Goal: Information Seeking & Learning: Learn about a topic

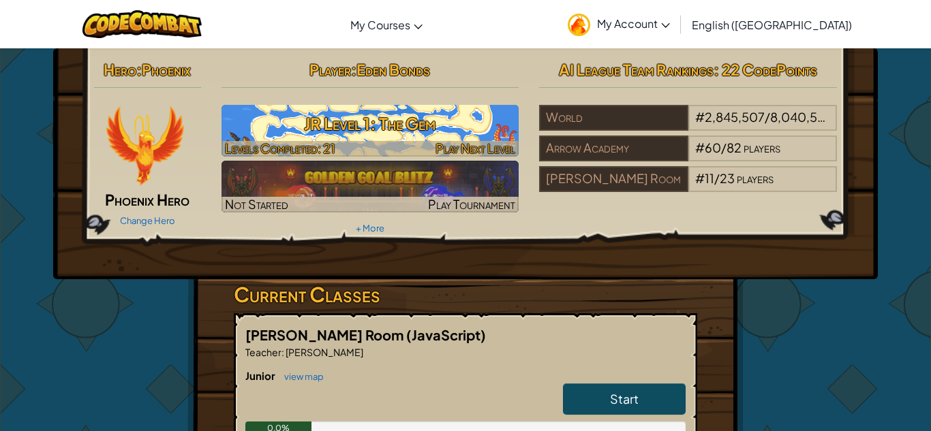
click at [489, 138] on h3 "JR Level 1: The Gem" at bounding box center [370, 123] width 298 height 31
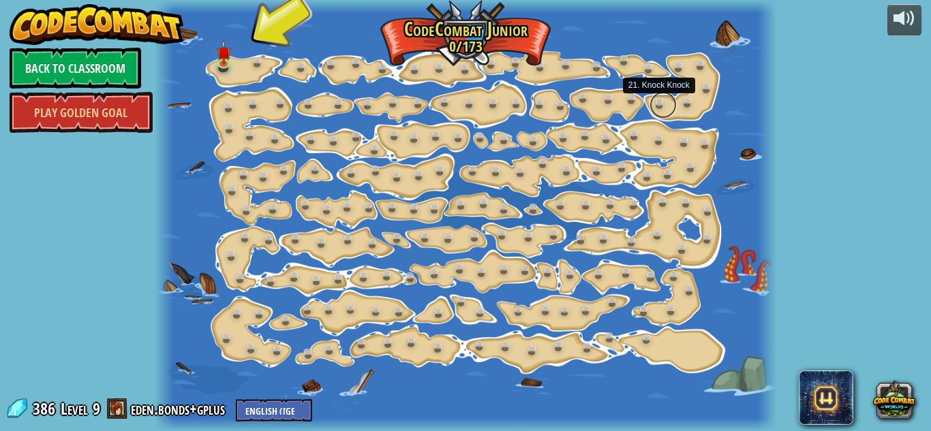
click at [659, 110] on link at bounding box center [662, 104] width 27 height 27
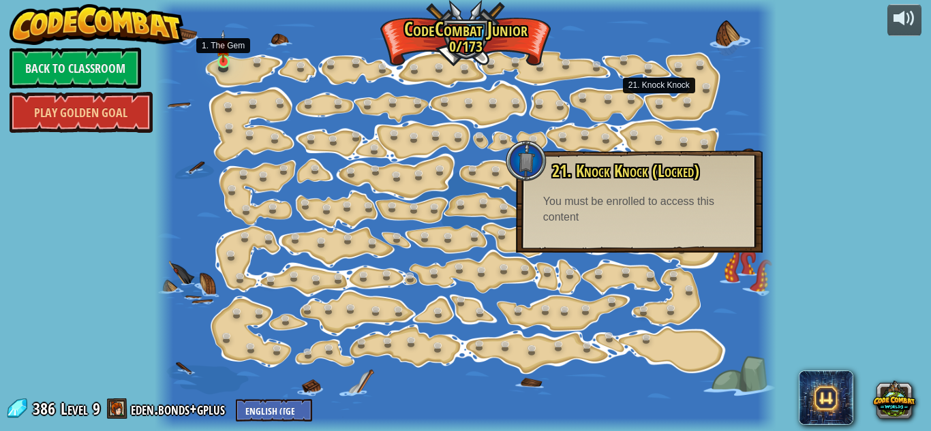
click at [223, 52] on img at bounding box center [223, 46] width 14 height 33
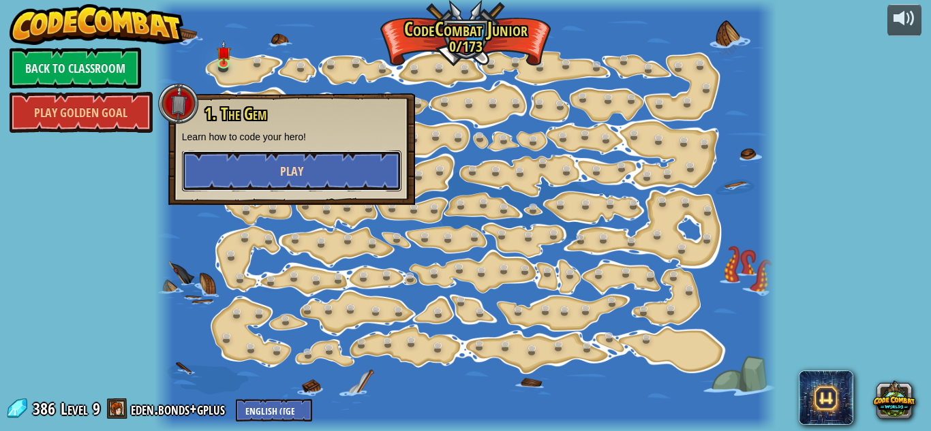
click at [318, 176] on button "Play" at bounding box center [291, 171] width 219 height 41
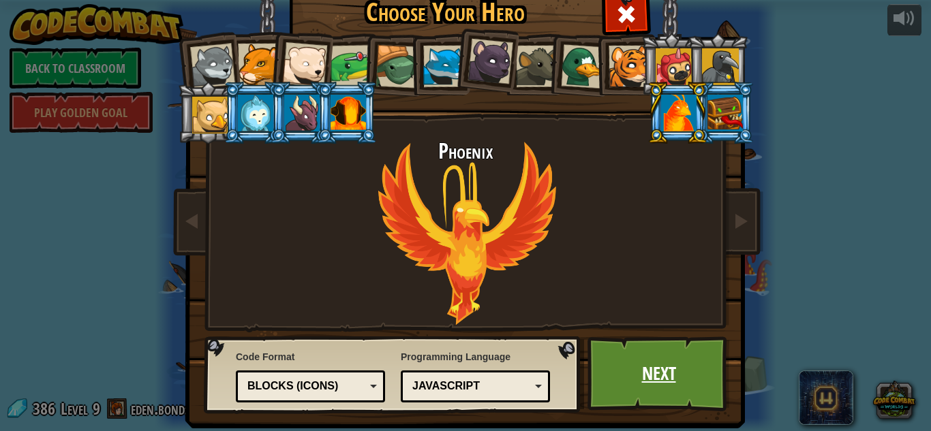
click at [658, 395] on link "Next" at bounding box center [658, 374] width 142 height 75
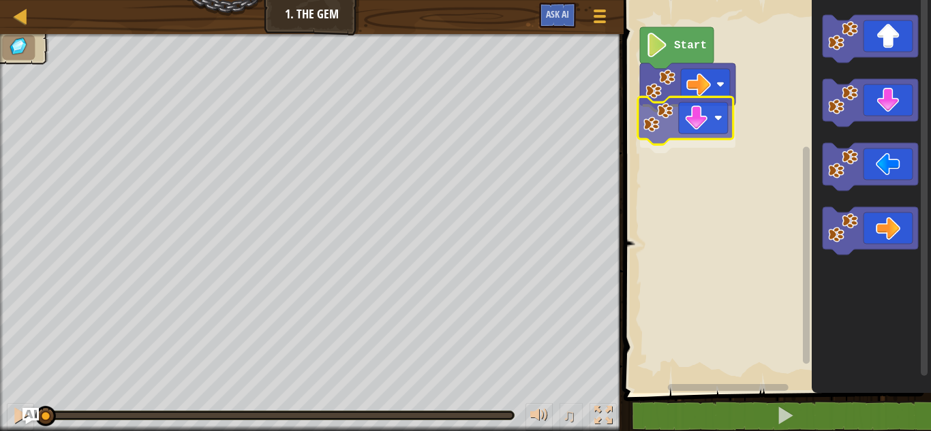
click at [635, 120] on div "Start" at bounding box center [774, 193] width 311 height 400
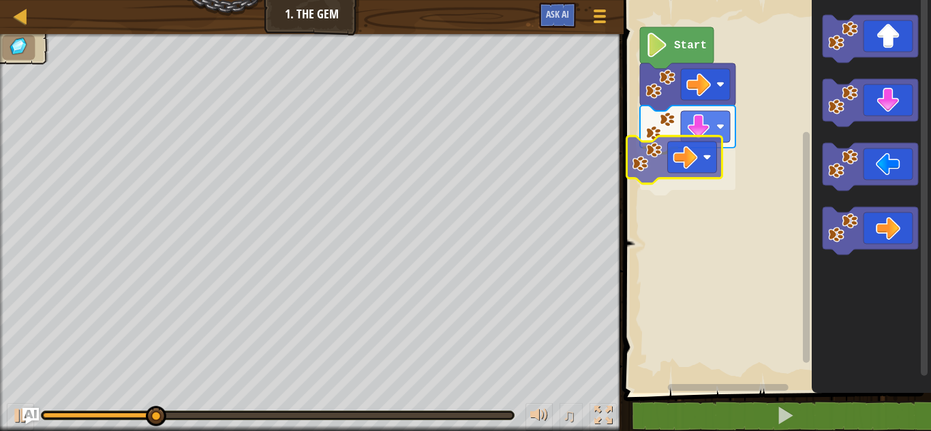
click at [650, 162] on div "Start" at bounding box center [774, 193] width 311 height 400
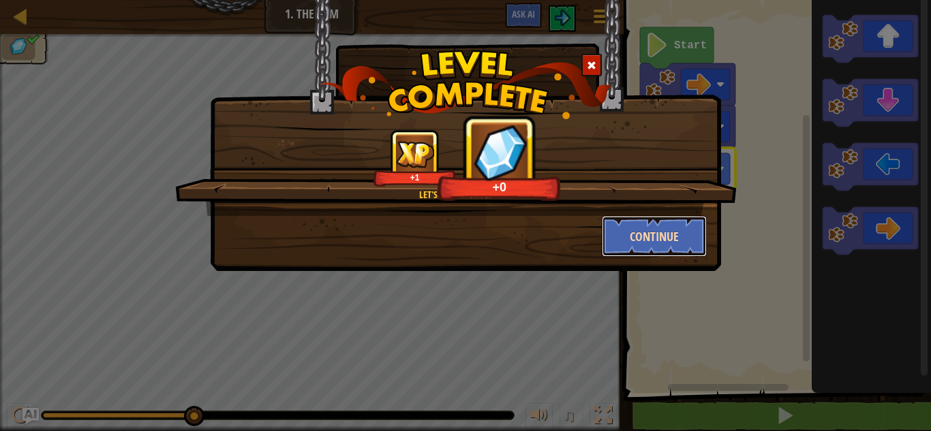
click at [658, 232] on button "Continue" at bounding box center [655, 236] width 106 height 41
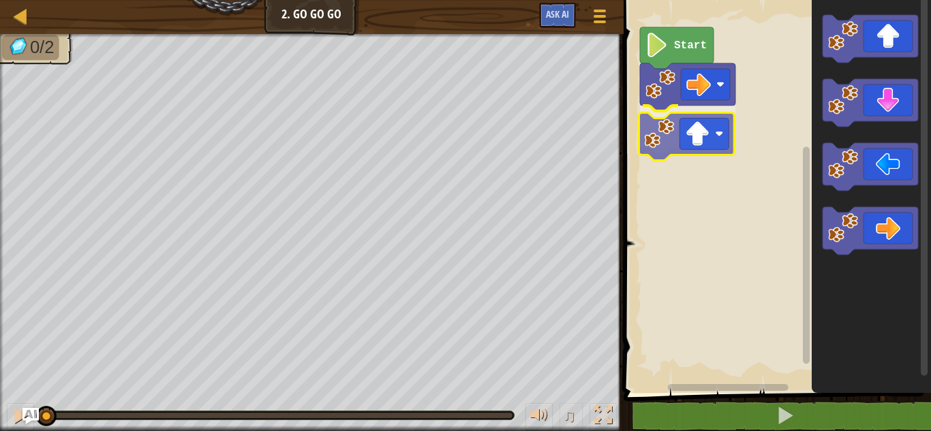
click at [662, 153] on div "Start" at bounding box center [774, 193] width 311 height 400
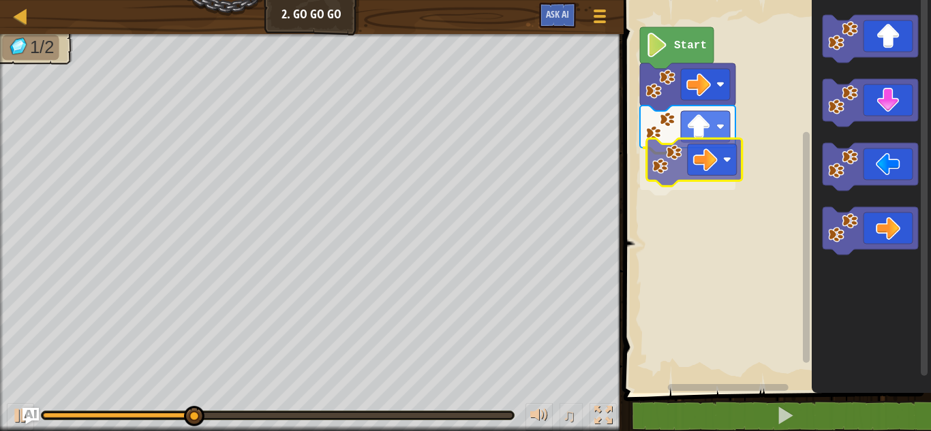
click at [676, 176] on div "Start" at bounding box center [774, 193] width 311 height 400
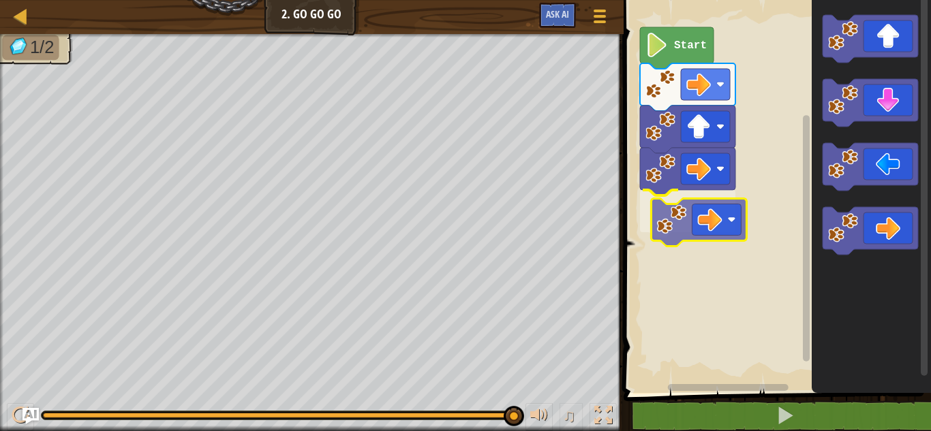
click at [707, 211] on div "Start" at bounding box center [774, 193] width 311 height 400
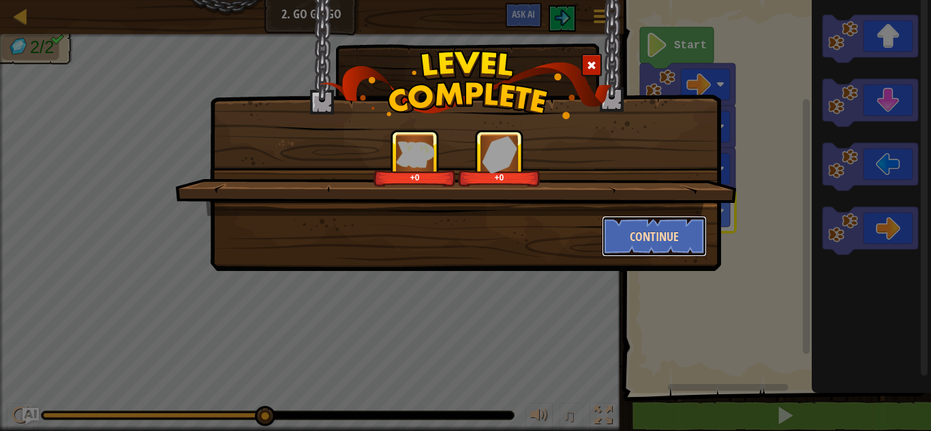
click at [698, 251] on button "Continue" at bounding box center [655, 236] width 106 height 41
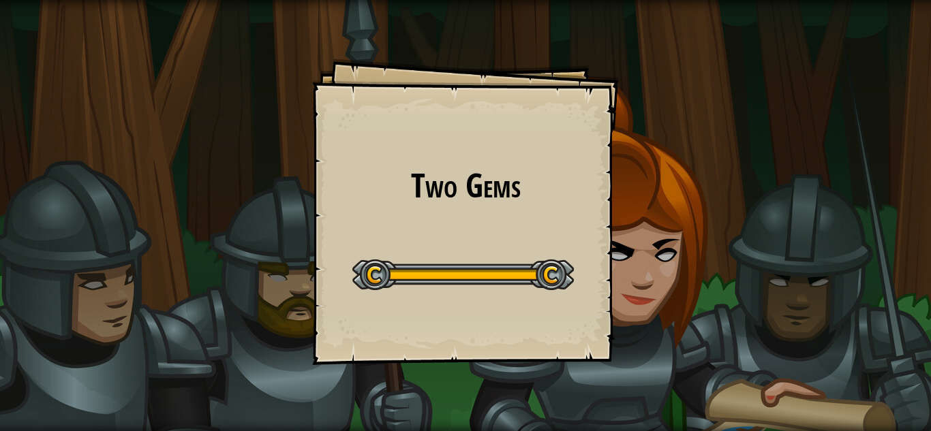
click at [694, 256] on div "Two Gems Goals Start Level Error loading from server. Try refreshing the page. …" at bounding box center [465, 215] width 931 height 431
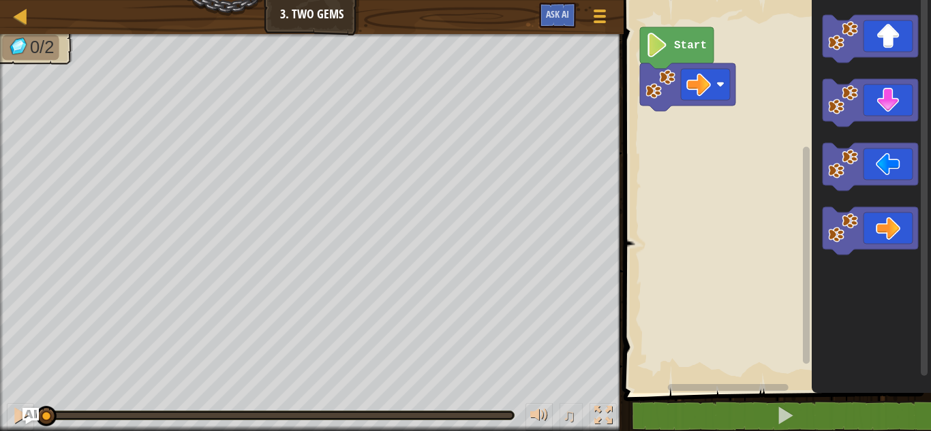
click at [690, 263] on rect "Blockly Workspace" at bounding box center [774, 193] width 311 height 400
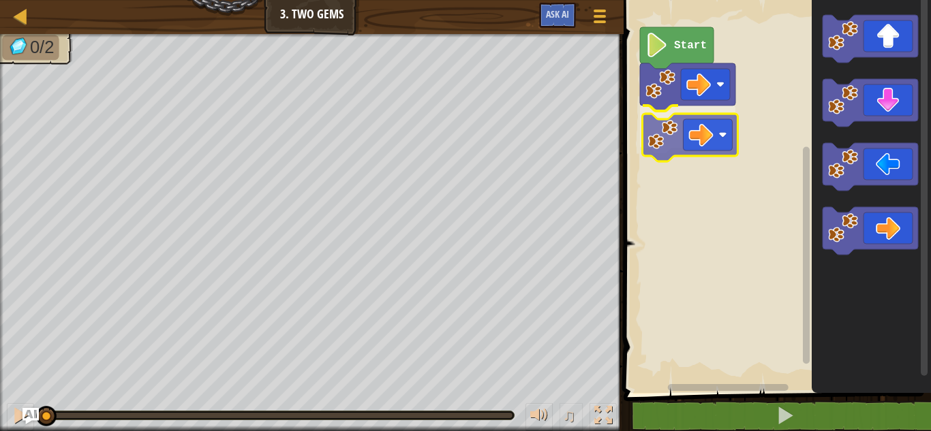
click at [661, 148] on div "Start" at bounding box center [774, 193] width 311 height 400
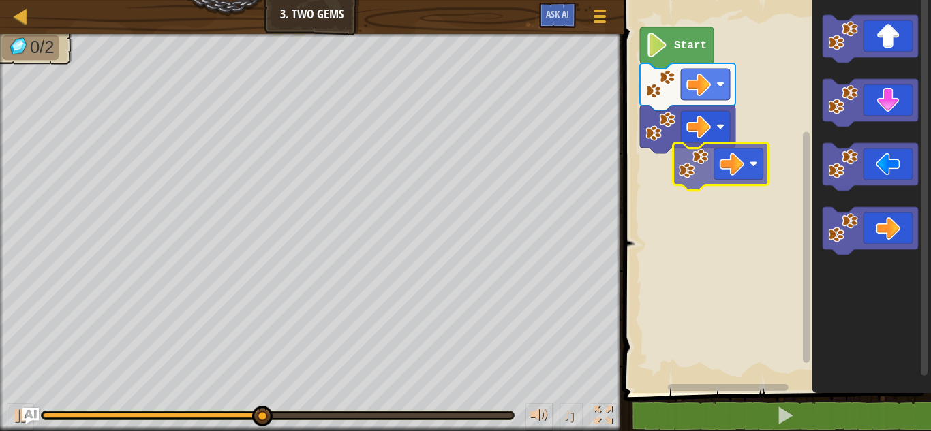
click at [699, 155] on div "Start" at bounding box center [774, 193] width 311 height 400
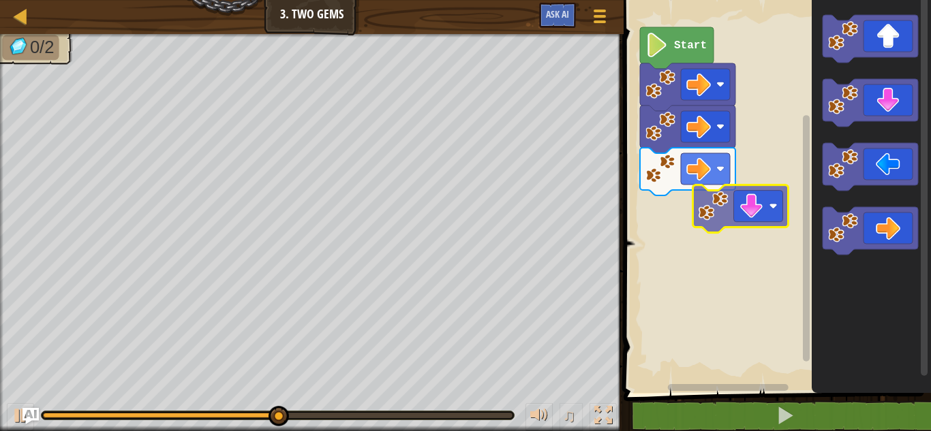
click at [670, 204] on div "Start" at bounding box center [774, 193] width 311 height 400
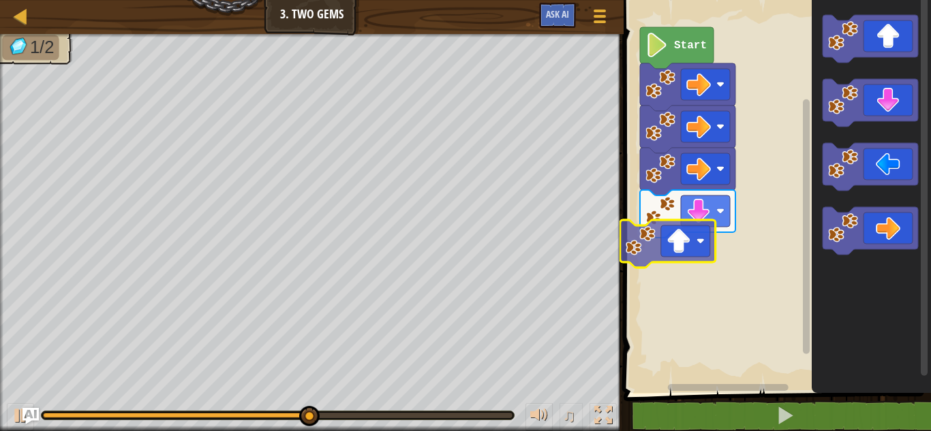
click at [635, 245] on div "Start" at bounding box center [774, 193] width 311 height 400
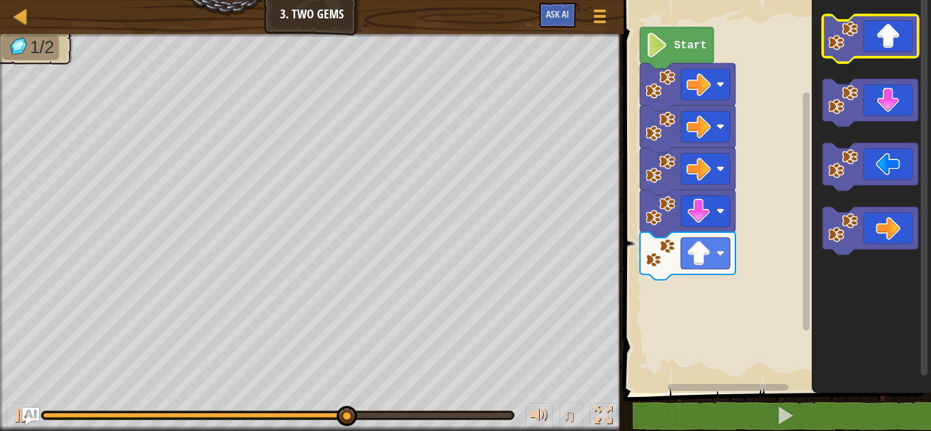
click at [848, 33] on image "Blockly Workspace" at bounding box center [843, 36] width 30 height 30
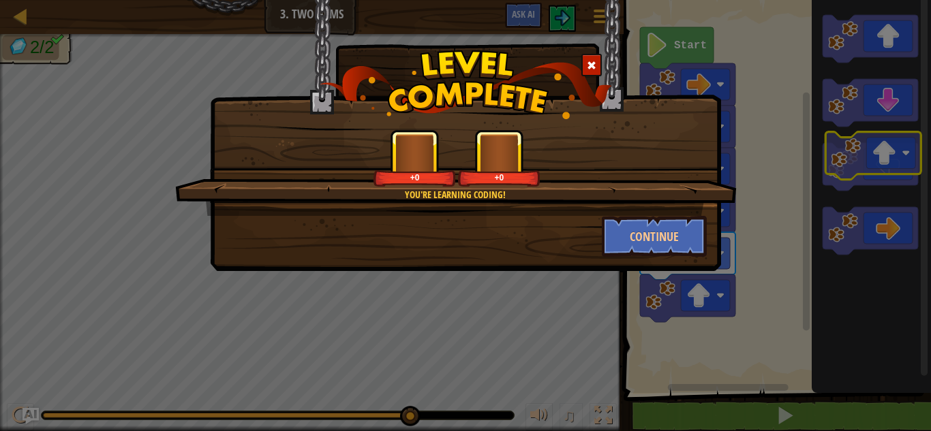
click at [860, 1] on body "Map Junior 3. Two Gems Game Menu Ask AI 1 ההההההההההההההההההההההההההההההההההההה…" at bounding box center [465, 0] width 931 height 1
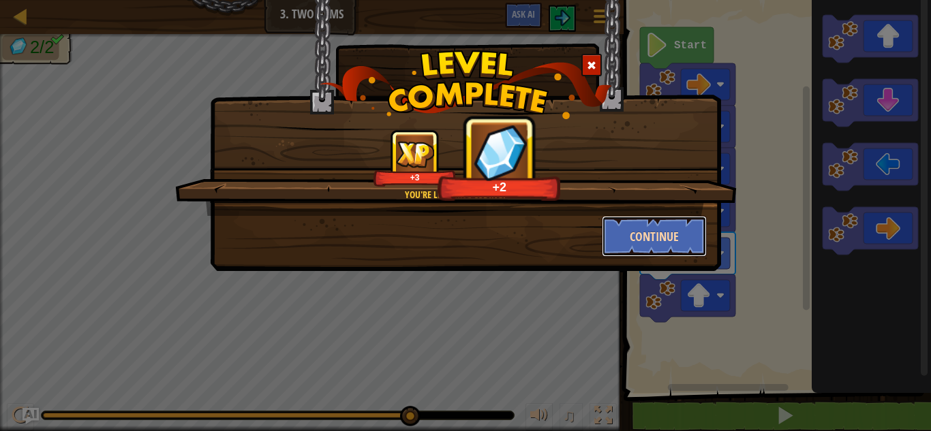
click at [643, 234] on button "Continue" at bounding box center [655, 236] width 106 height 41
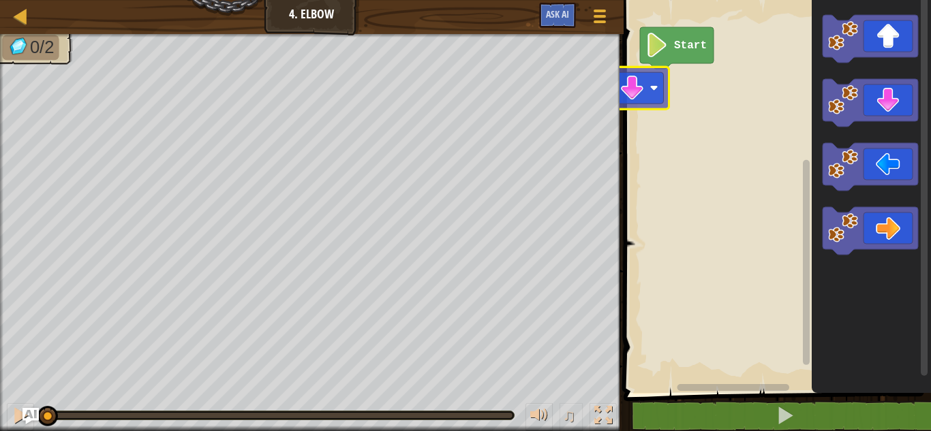
click at [588, 106] on div "Map Junior 4. Elbow Game Menu Ask AI 1 הההההההההההההההההההההההההההההההההההההההה…" at bounding box center [465, 215] width 931 height 431
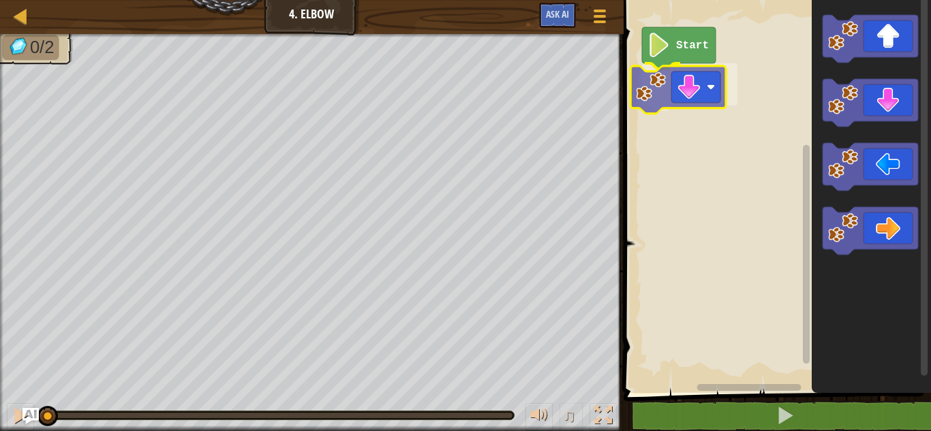
click at [663, 93] on div "Start" at bounding box center [774, 193] width 311 height 400
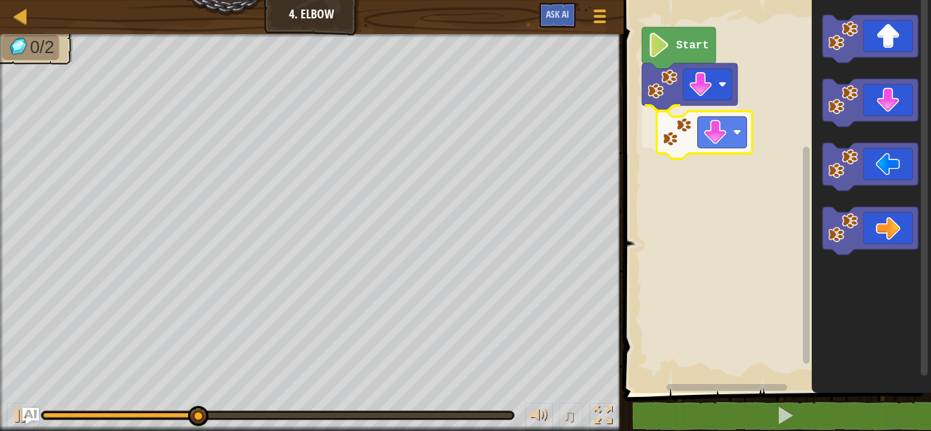
click at [663, 142] on div "Start" at bounding box center [774, 193] width 311 height 400
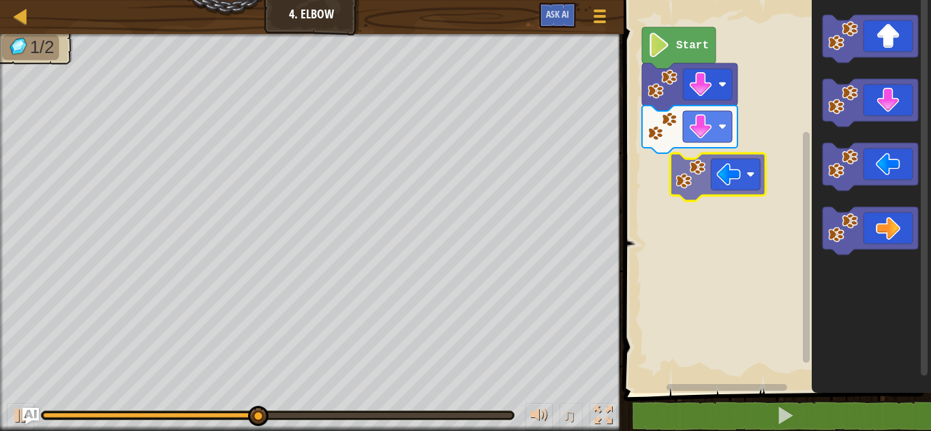
click at [664, 185] on div "Start" at bounding box center [774, 193] width 311 height 400
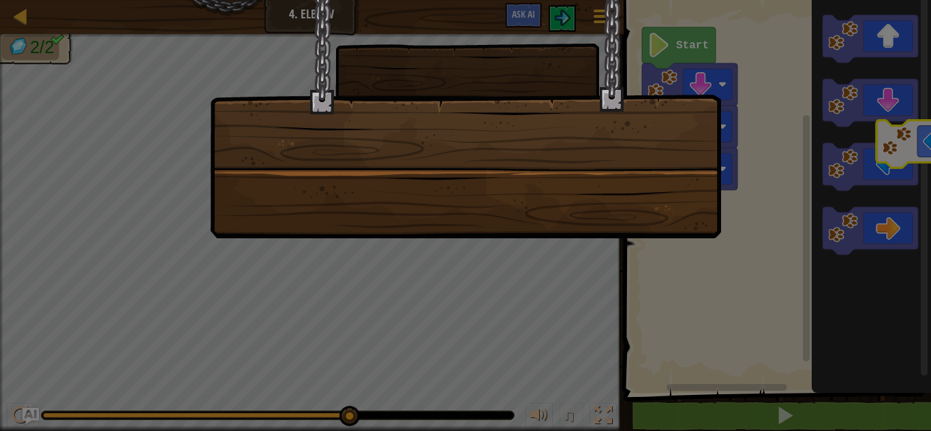
click at [898, 1] on body "Map Junior 4. Elbow Game Menu Ask AI 1 הההההההההההההההההההההההההההההההההההההההה…" at bounding box center [465, 0] width 931 height 1
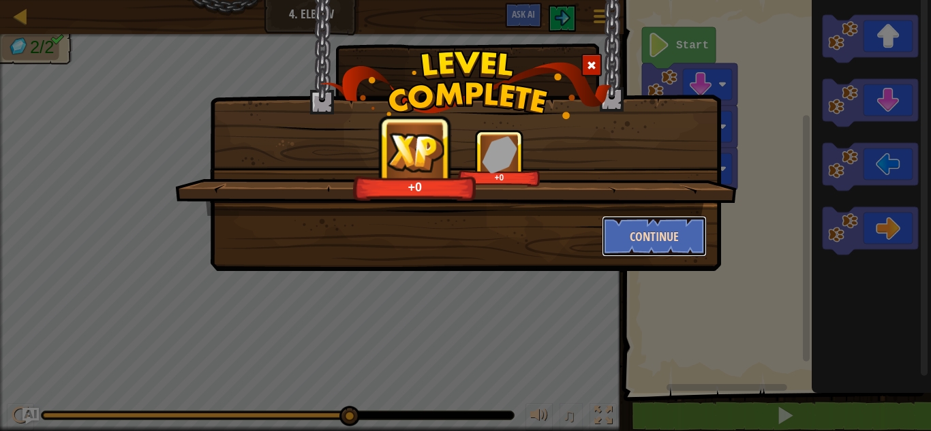
click at [679, 230] on button "Continue" at bounding box center [655, 236] width 106 height 41
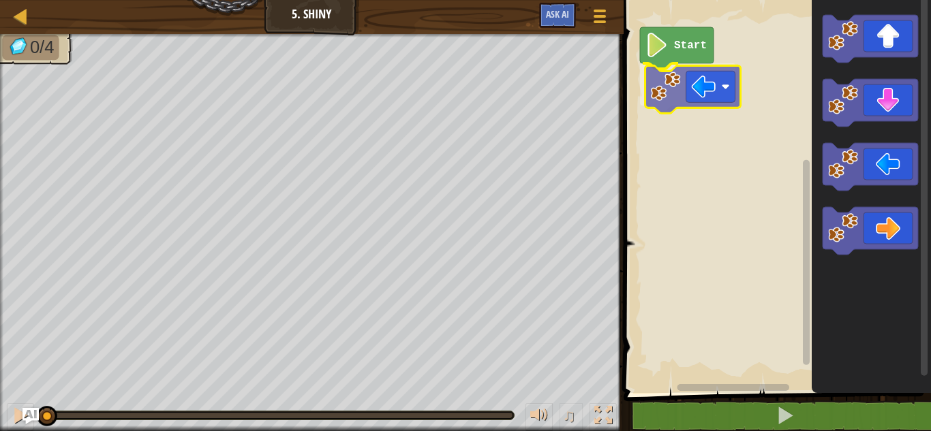
click at [650, 99] on div "Start" at bounding box center [774, 193] width 311 height 400
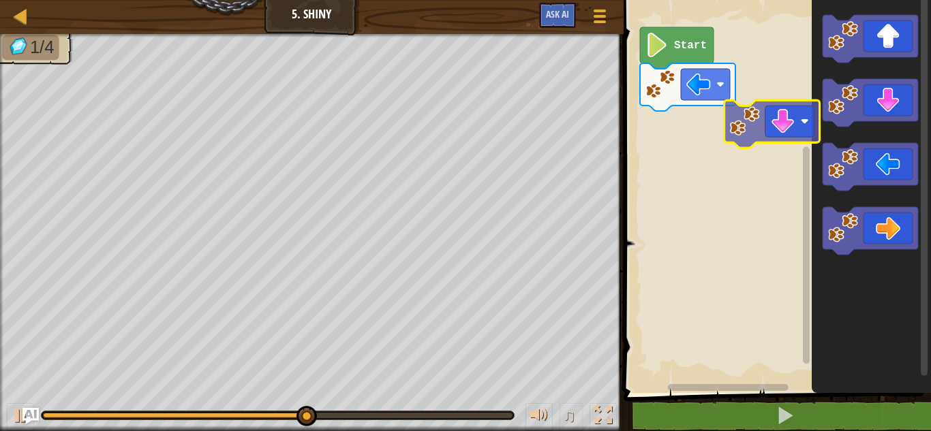
click at [739, 133] on div "Start" at bounding box center [774, 193] width 311 height 400
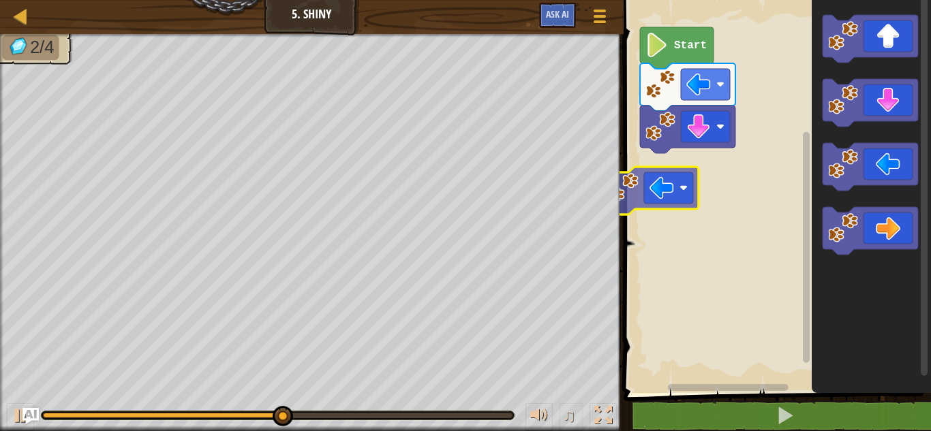
click at [659, 181] on div "Start" at bounding box center [774, 193] width 311 height 400
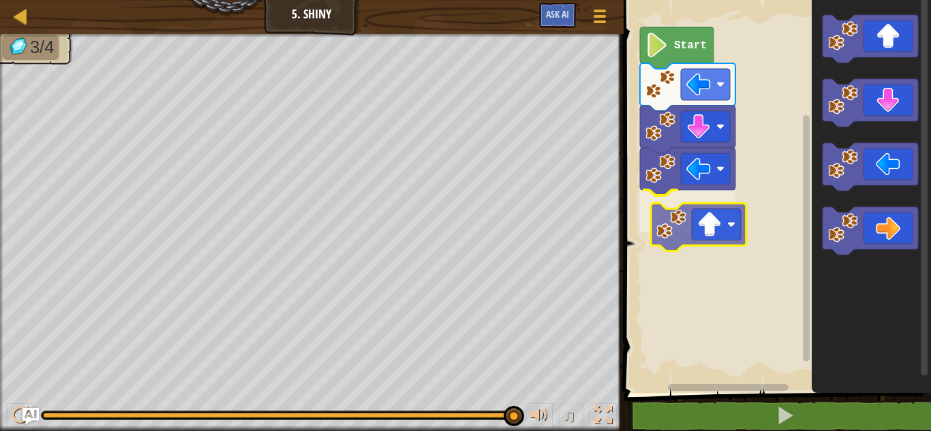
click at [677, 238] on div "Start" at bounding box center [774, 193] width 311 height 400
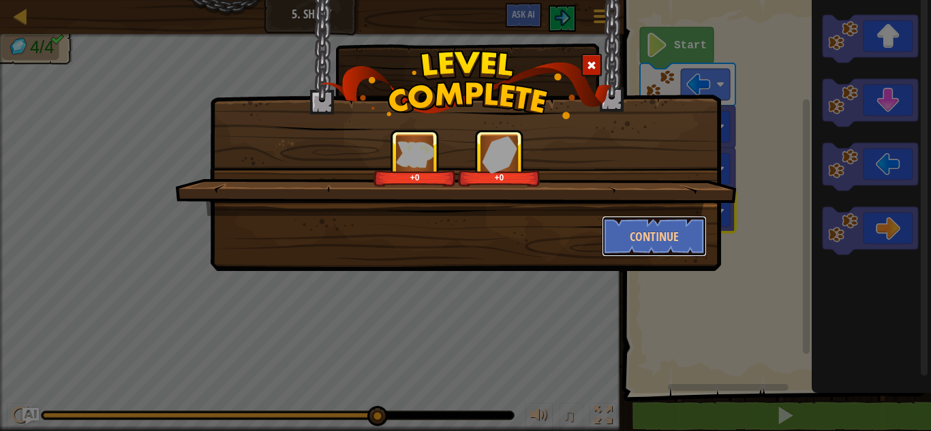
click at [677, 238] on button "Continue" at bounding box center [655, 236] width 106 height 41
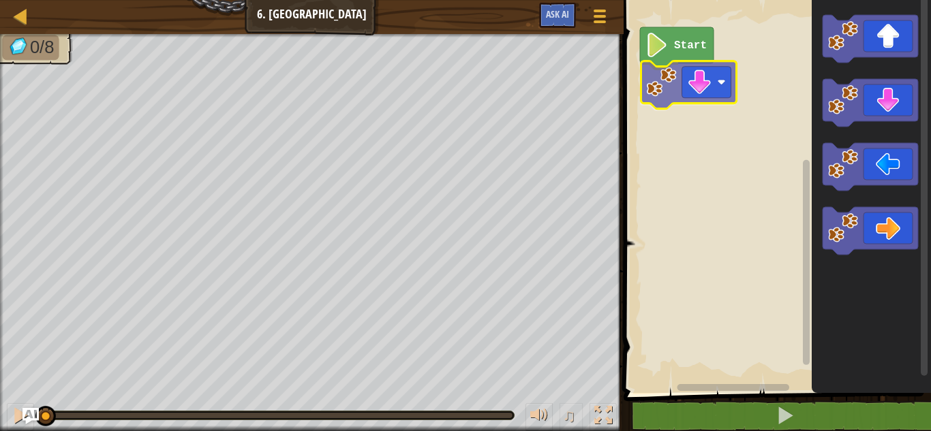
click at [660, 87] on div "Start" at bounding box center [774, 193] width 311 height 400
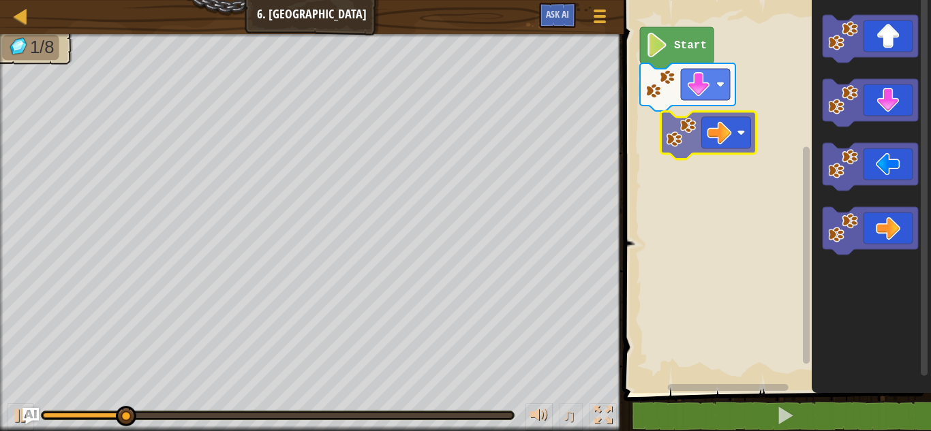
click at [680, 147] on div "Start" at bounding box center [774, 193] width 311 height 400
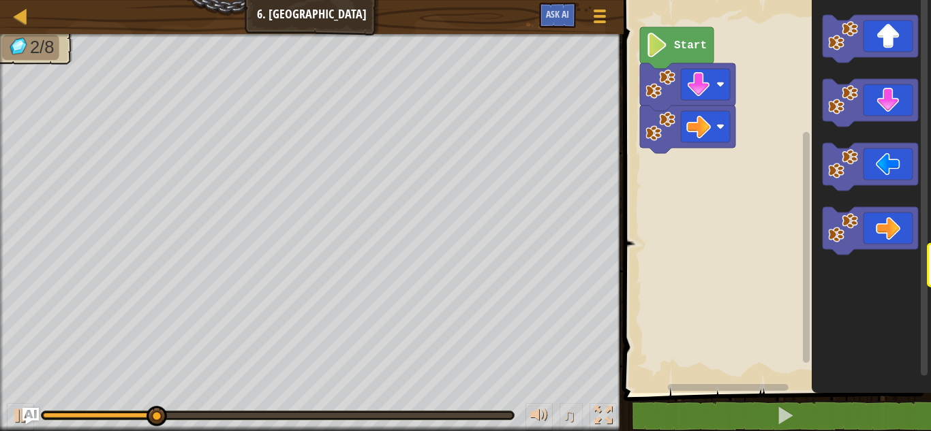
click at [922, 260] on div "Start" at bounding box center [774, 193] width 311 height 400
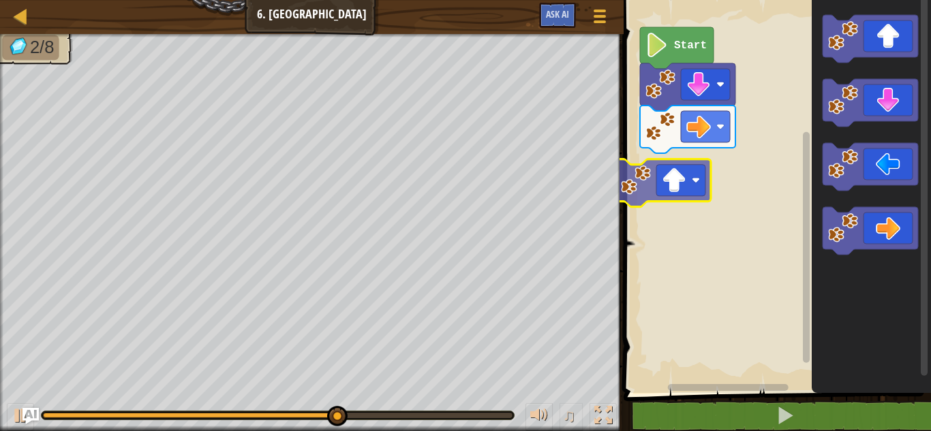
click at [638, 174] on div "Start" at bounding box center [774, 193] width 311 height 400
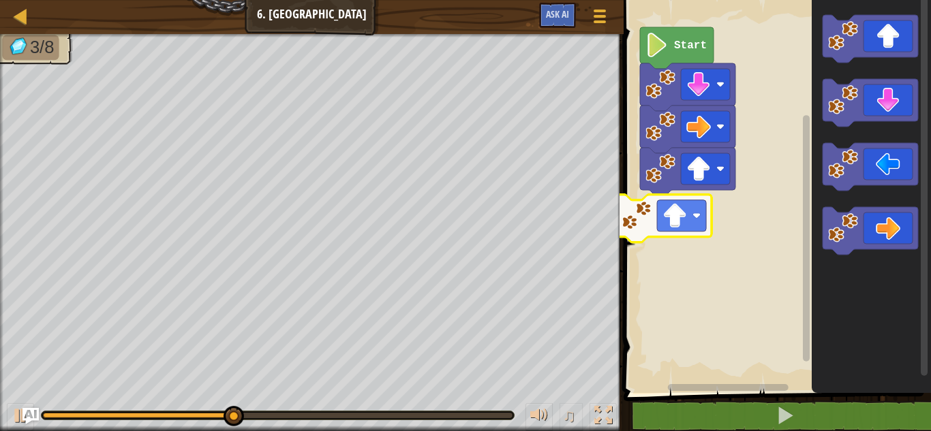
click at [663, 194] on div "Start" at bounding box center [774, 193] width 311 height 400
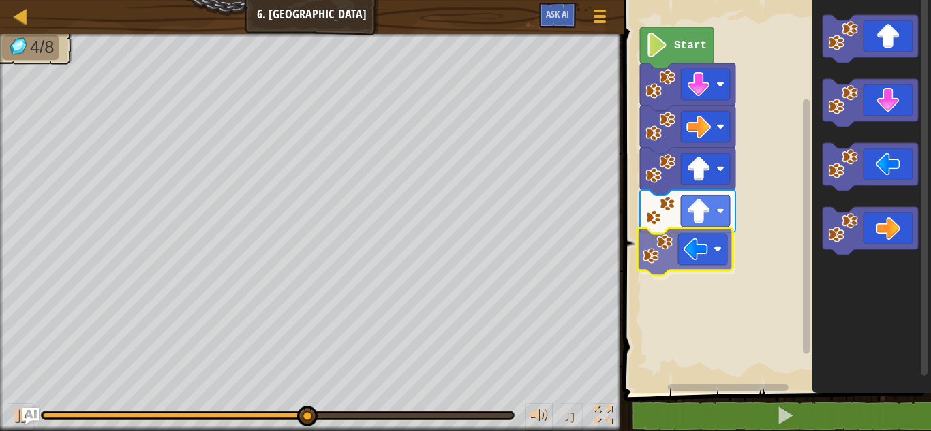
click at [664, 234] on div "Start" at bounding box center [774, 193] width 311 height 400
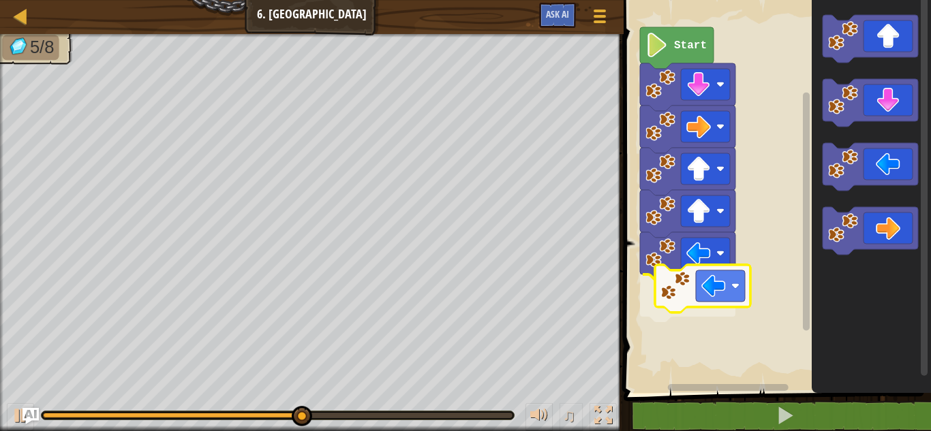
click at [671, 302] on div "Start" at bounding box center [774, 193] width 311 height 400
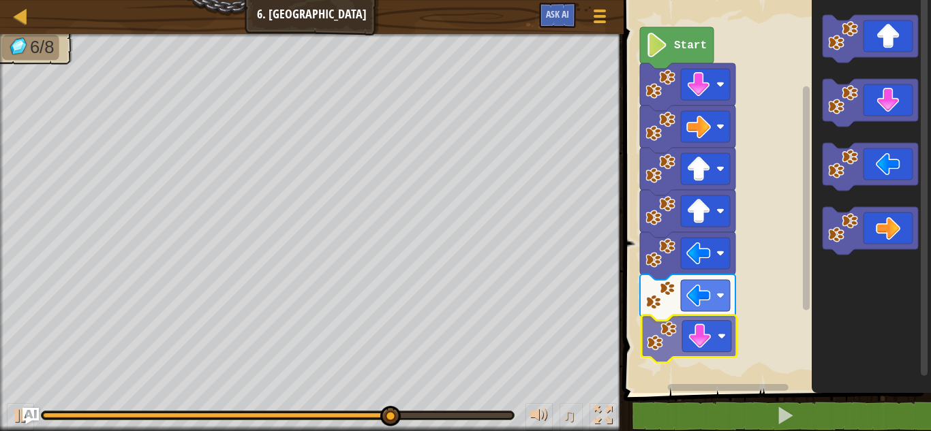
click at [667, 337] on div "Start" at bounding box center [774, 193] width 311 height 400
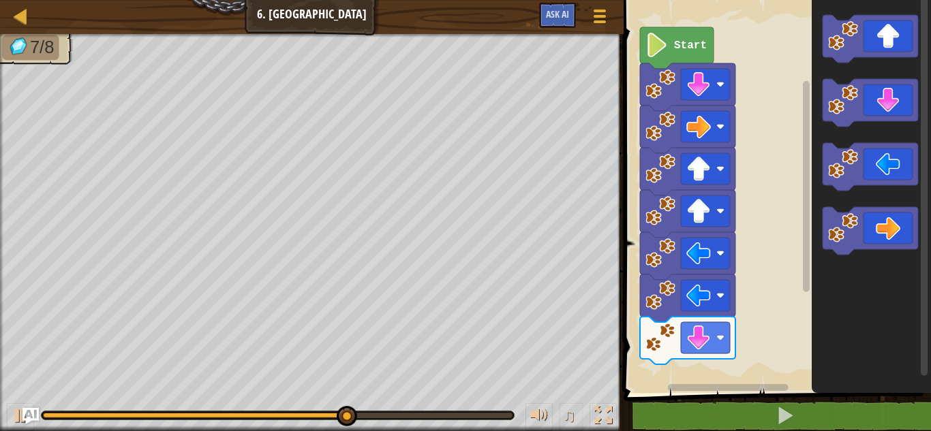
click at [815, 158] on icon "Blockly Workspace" at bounding box center [871, 193] width 119 height 400
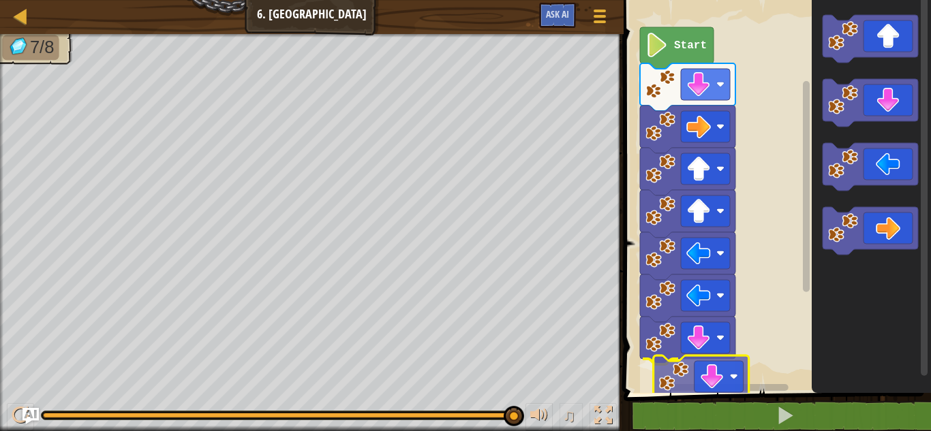
click at [677, 382] on div "Start" at bounding box center [774, 193] width 311 height 400
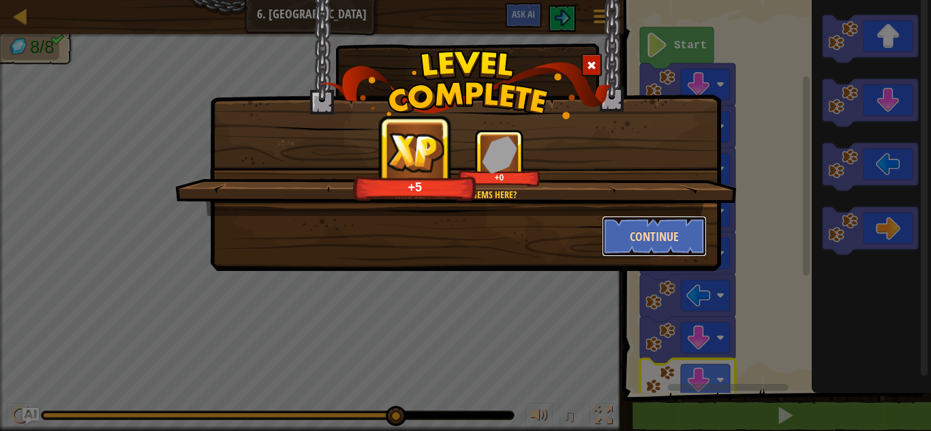
click at [662, 241] on button "Continue" at bounding box center [655, 236] width 106 height 41
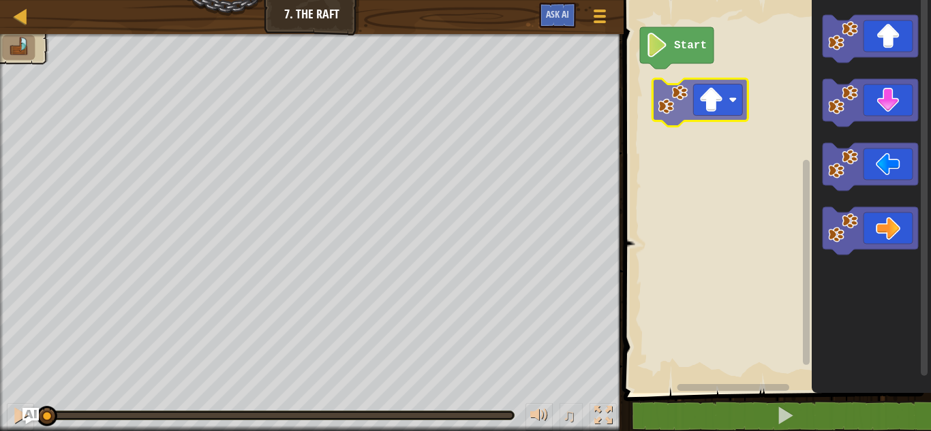
click at [668, 112] on div "Start" at bounding box center [774, 193] width 311 height 400
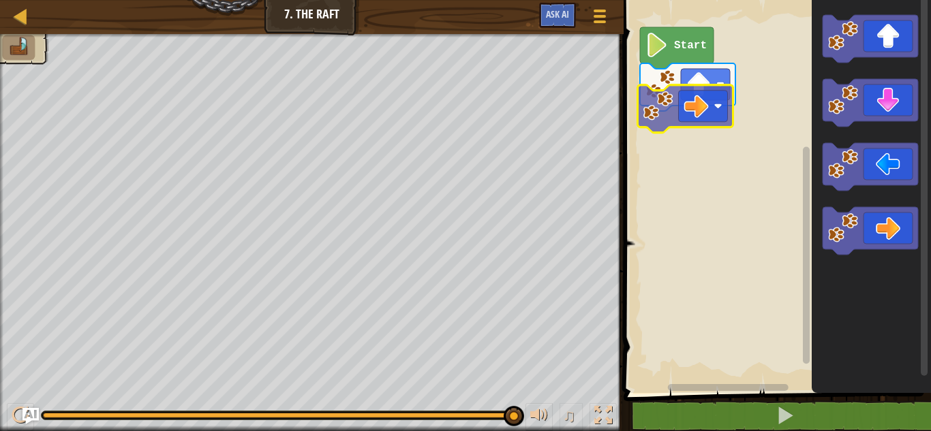
click at [658, 119] on div "Start" at bounding box center [774, 193] width 311 height 400
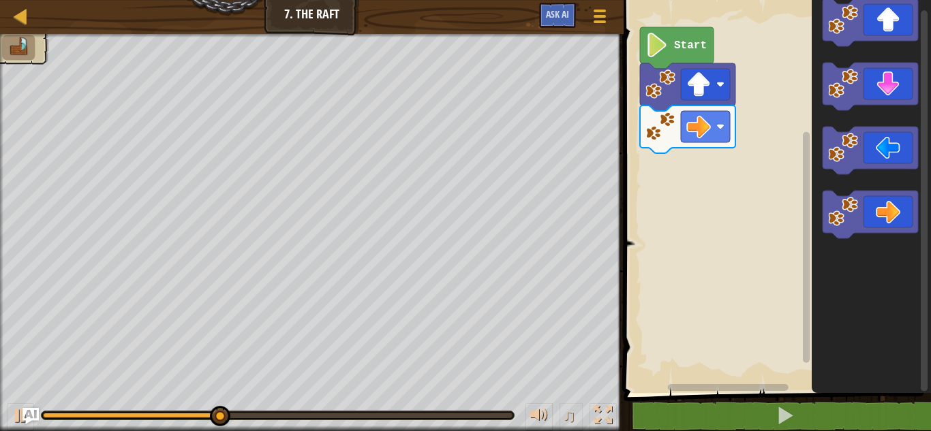
click at [673, 159] on div "Start" at bounding box center [774, 193] width 311 height 400
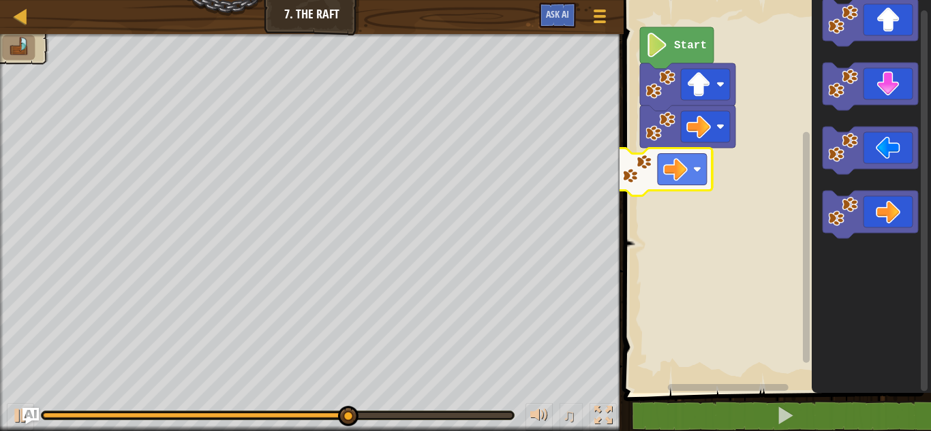
click at [680, 156] on div "Start" at bounding box center [774, 193] width 311 height 400
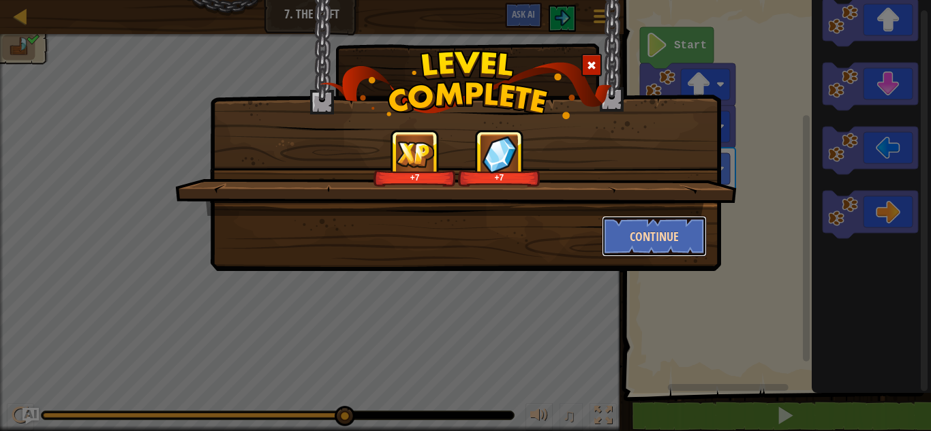
click at [673, 228] on button "Continue" at bounding box center [655, 236] width 106 height 41
